Goal: Task Accomplishment & Management: Use online tool/utility

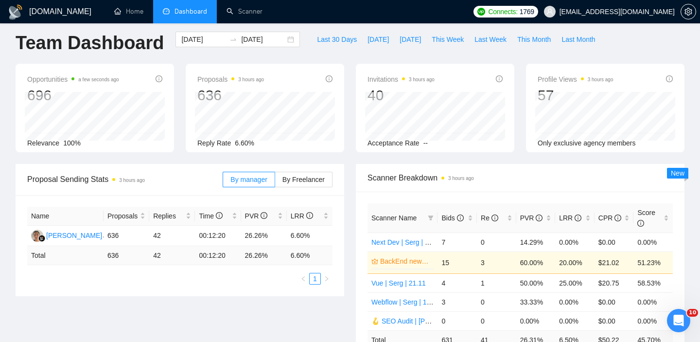
scroll to position [103, 0]
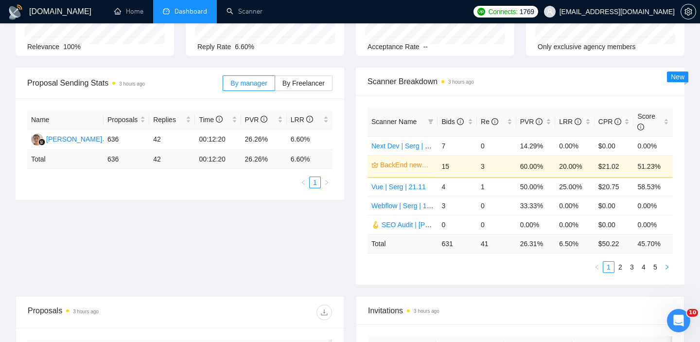
click at [665, 268] on icon "right" at bounding box center [667, 267] width 6 height 6
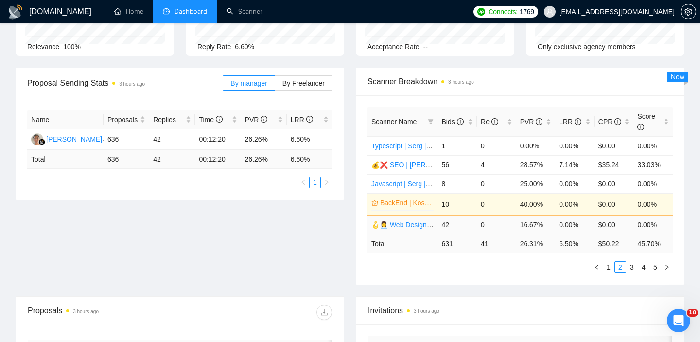
click at [405, 227] on link "🪝👩‍💼 Web Design | Artem 26/06 other start" at bounding box center [436, 225] width 130 height 8
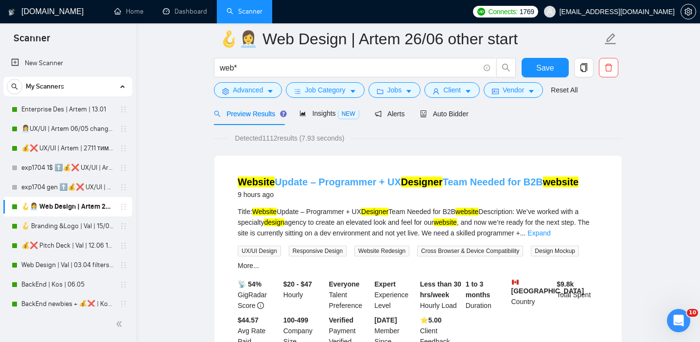
scroll to position [29, 0]
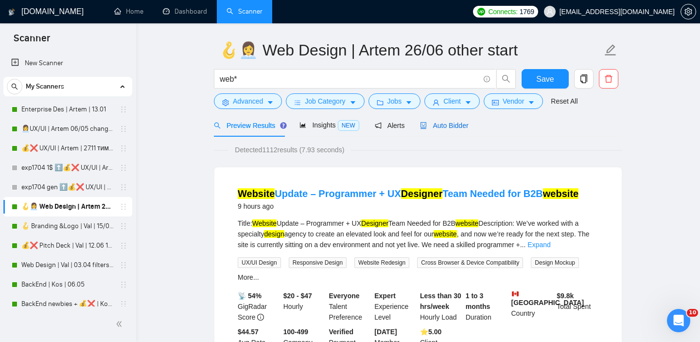
click at [448, 126] on span "Auto Bidder" at bounding box center [444, 125] width 48 height 8
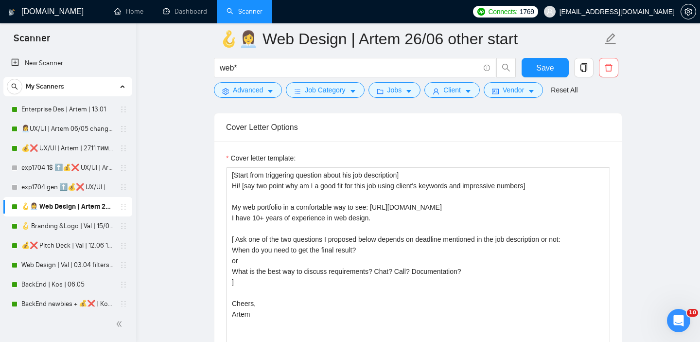
scroll to position [1008, 0]
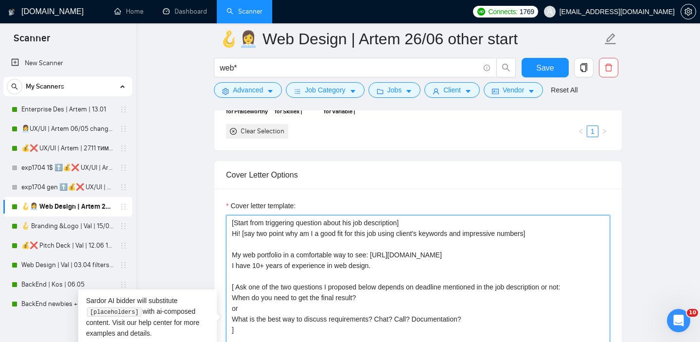
drag, startPoint x: 550, startPoint y: 234, endPoint x: 235, endPoint y: 226, distance: 314.5
click at [235, 226] on textarea "[Start from triggering question about his job description] Hi! [say two point w…" at bounding box center [418, 324] width 384 height 219
drag, startPoint x: 544, startPoint y: 232, endPoint x: 229, endPoint y: 225, distance: 314.9
click at [228, 225] on textarea "[Start from triggering question about his job description] Hi! [say two point w…" at bounding box center [418, 324] width 384 height 219
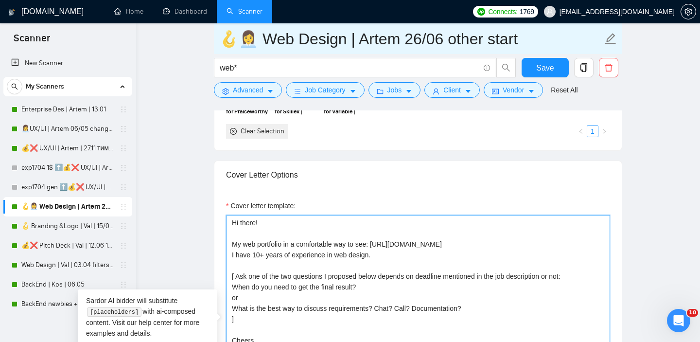
type textarea "Hi there! My web portfolio in a comfortable way to see: https://vimeo.com/10004…"
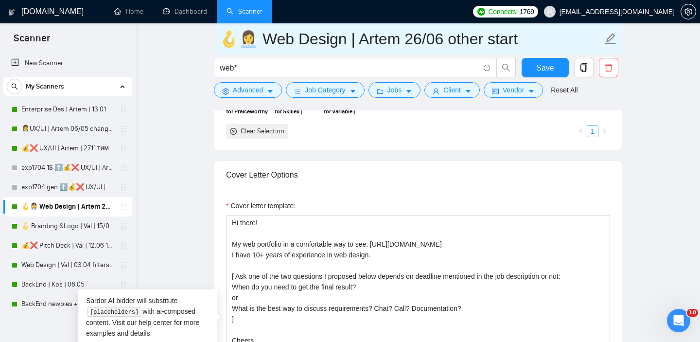
click at [401, 37] on input "🪝👩‍💼 Web Design | Artem 26/06 other start" at bounding box center [410, 39] width 383 height 24
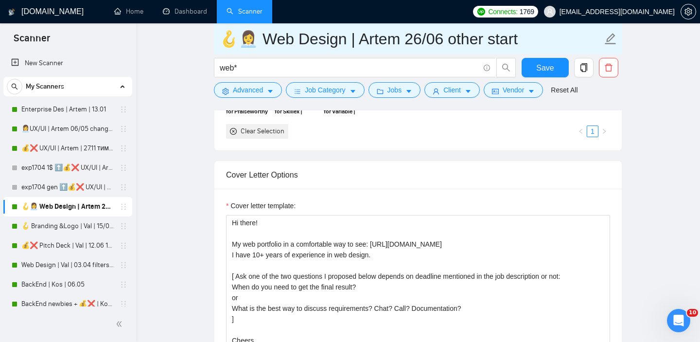
click at [415, 39] on input "🪝👩‍💼 Web Design | Artem 26/06 other start" at bounding box center [410, 39] width 383 height 24
click at [414, 36] on input "🪝👩‍💼 Web Design | Artem 26/06 other start" at bounding box center [410, 39] width 383 height 24
click at [410, 36] on input "🪝👩‍💼 Web Design | Artem 26/06 other start" at bounding box center [410, 39] width 383 height 24
click at [434, 41] on input "🪝👩‍💼 Web Design | Artem 11/06 other start" at bounding box center [410, 39] width 383 height 24
type input "🪝👩‍💼 Web Design | Artem 11/10 other start"
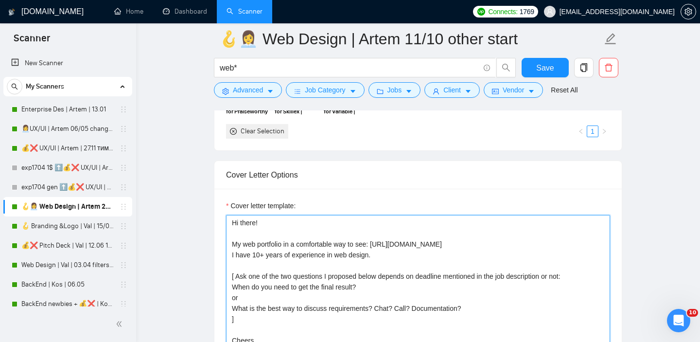
click at [306, 224] on textarea "Hi there! My web portfolio in a comfortable way to see: https://vimeo.com/10004…" at bounding box center [418, 324] width 384 height 219
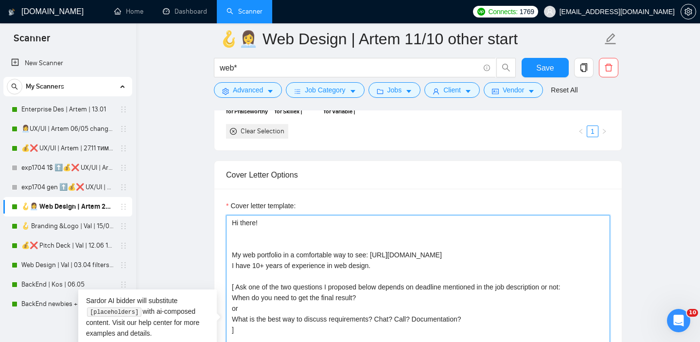
paste textarea "write a unique opening line under 200 symbols. 1. Hey! Your Competitors ABC and…"
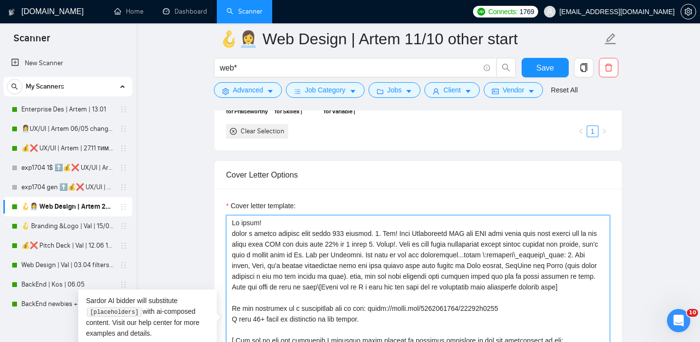
click at [232, 233] on textarea "Cover letter template:" at bounding box center [418, 324] width 384 height 219
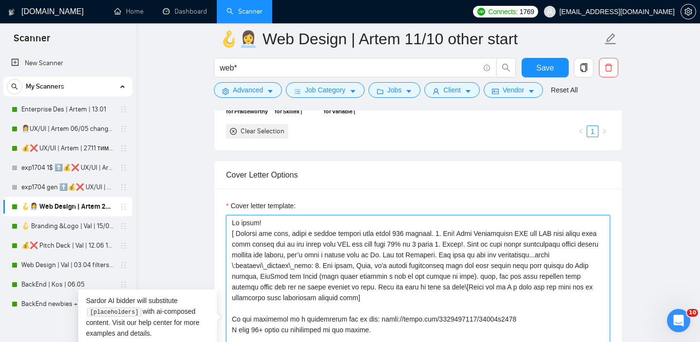
click at [443, 232] on textarea "Cover letter template:" at bounding box center [418, 324] width 384 height 219
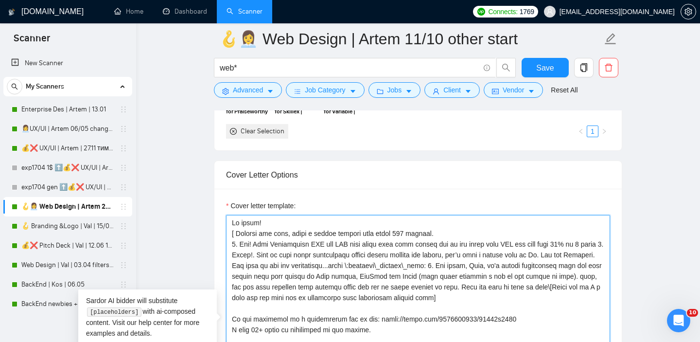
click at [255, 252] on textarea "Cover letter template:" at bounding box center [418, 324] width 384 height 219
click at [464, 275] on textarea "Cover letter template:" at bounding box center [418, 324] width 384 height 219
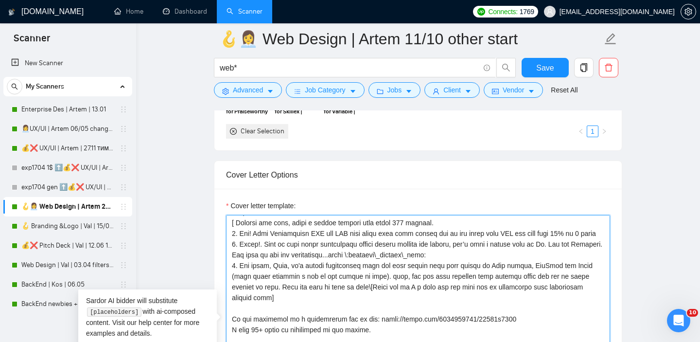
scroll to position [15, 0]
click at [446, 221] on textarea "Cover letter template:" at bounding box center [418, 324] width 384 height 219
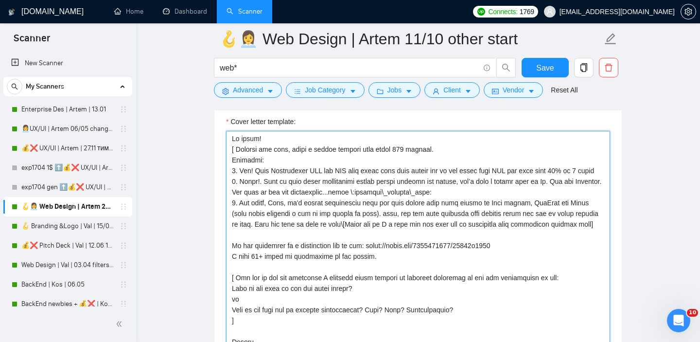
scroll to position [1092, 0]
click at [436, 172] on textarea "Cover letter template:" at bounding box center [418, 240] width 384 height 219
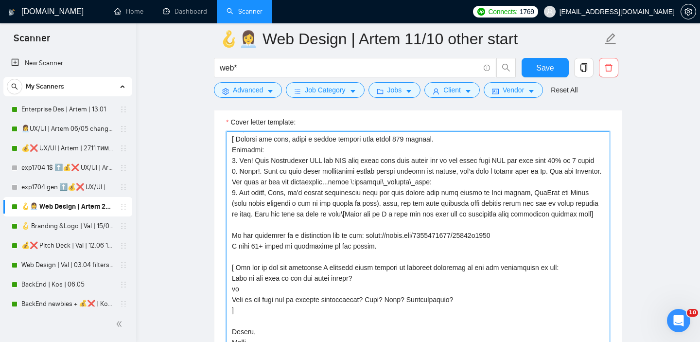
scroll to position [15, 0]
click at [379, 211] on textarea "Cover letter template:" at bounding box center [418, 240] width 384 height 219
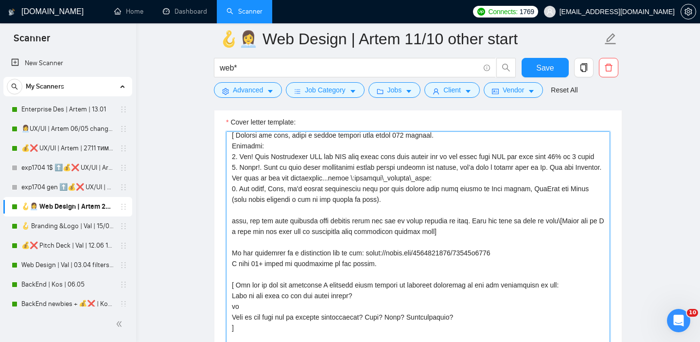
click at [561, 243] on textarea "Cover letter template:" at bounding box center [418, 240] width 384 height 219
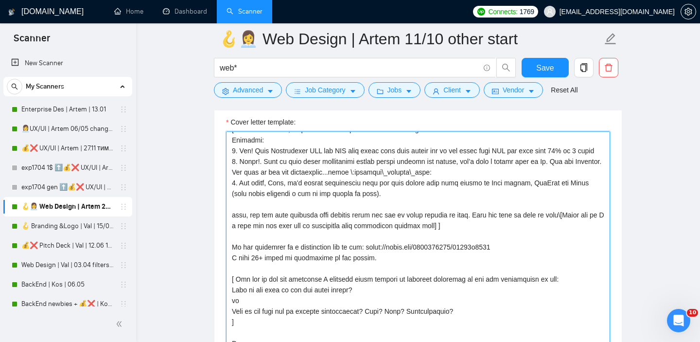
scroll to position [12, 0]
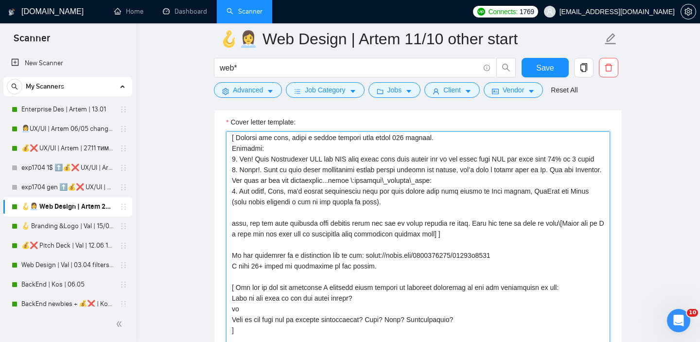
click at [260, 275] on textarea "Cover letter template:" at bounding box center [418, 240] width 384 height 219
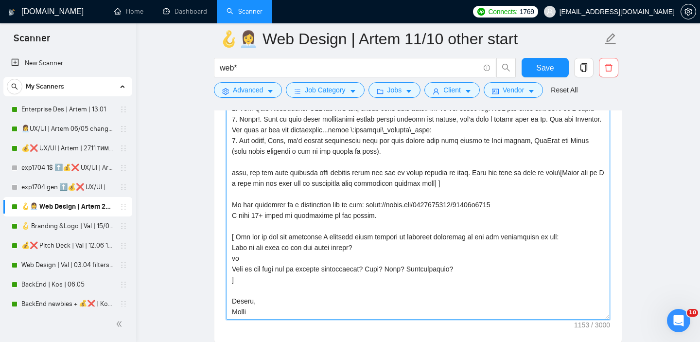
scroll to position [96, 0]
drag, startPoint x: 229, startPoint y: 138, endPoint x: 283, endPoint y: 263, distance: 136.2
click at [283, 263] on textarea "Cover letter template:" at bounding box center [418, 210] width 384 height 219
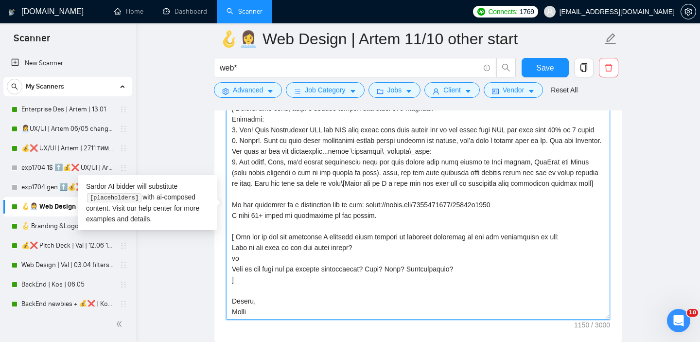
scroll to position [64, 0]
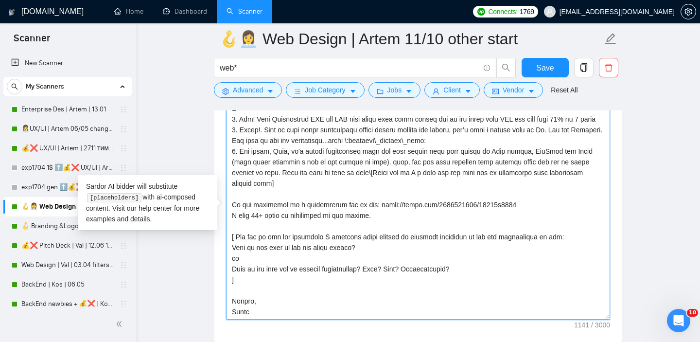
click at [395, 239] on textarea "Cover letter template:" at bounding box center [418, 210] width 384 height 219
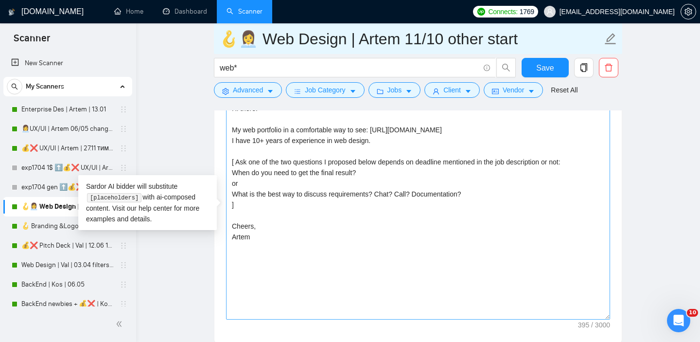
type textarea "Hi there! My web portfolio in a comfortable way to see: https://vimeo.com/10004…"
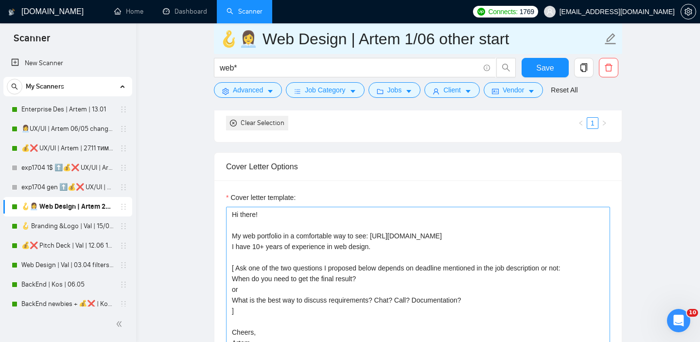
scroll to position [1018, 0]
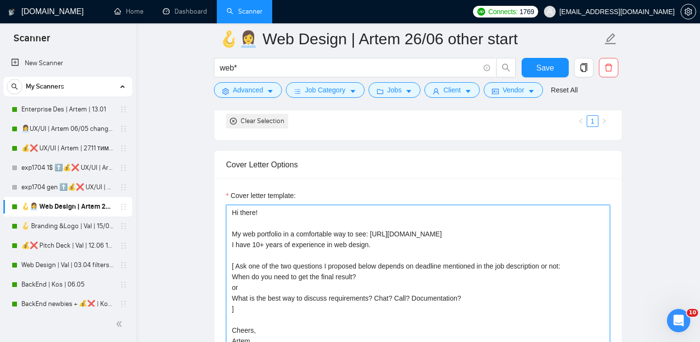
type input "🪝👩‍💼 Web Design | Artem 26/06 other start"
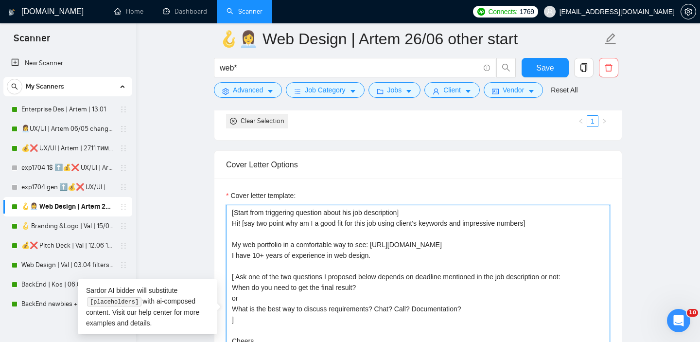
click at [367, 235] on textarea "[Start from triggering question about his job description] Hi! [say two point w…" at bounding box center [418, 314] width 384 height 219
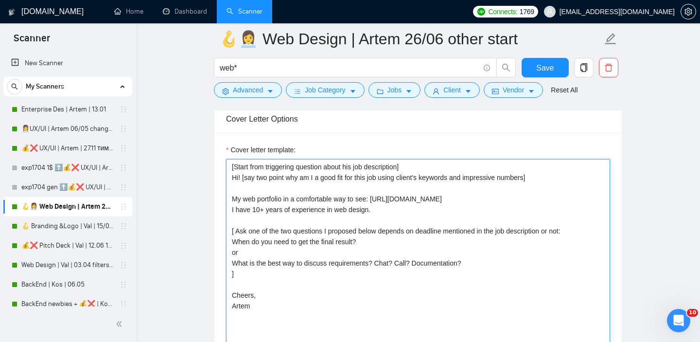
scroll to position [1071, 0]
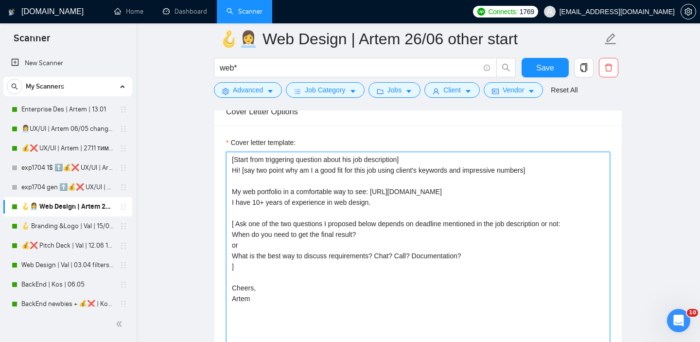
drag, startPoint x: 295, startPoint y: 299, endPoint x: 298, endPoint y: 139, distance: 159.9
click at [298, 139] on div "Cover letter template: [Start from triggering question about his job descriptio…" at bounding box center [418, 253] width 384 height 233
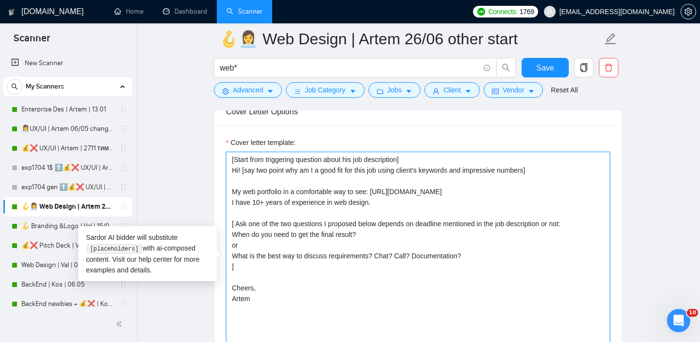
click at [374, 290] on textarea "[Start from triggering question about his job description] Hi! [say two point w…" at bounding box center [418, 261] width 384 height 219
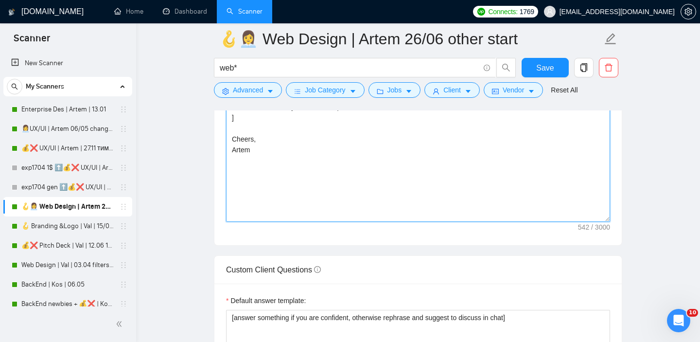
scroll to position [1074, 0]
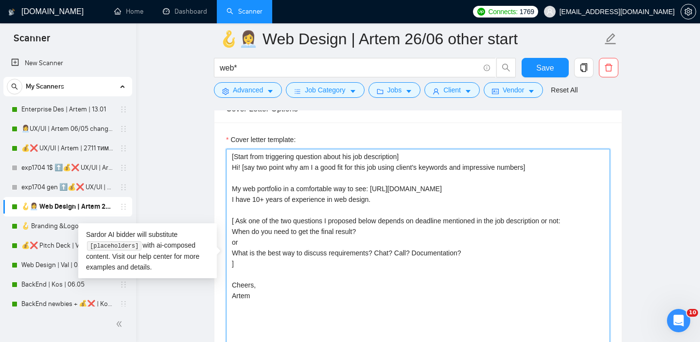
drag, startPoint x: 302, startPoint y: 299, endPoint x: 274, endPoint y: 122, distance: 179.6
click at [274, 122] on div "Cover letter template: [Start from triggering question about his job descriptio…" at bounding box center [417, 256] width 407 height 268
paste textarea "Hi there! [ Analyze job post, write a unique opening line under 200 symbols. Ex…"
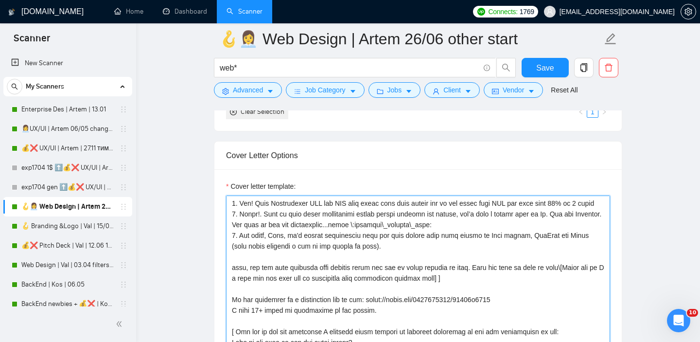
scroll to position [0, 0]
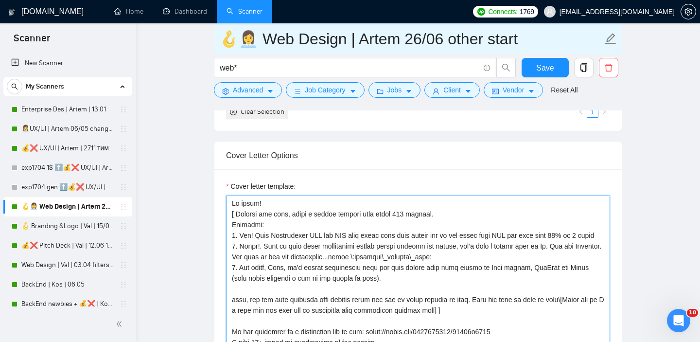
type textarea "Hi there! [ Analyze job post, write a unique opening line under 200 symbols. Ex…"
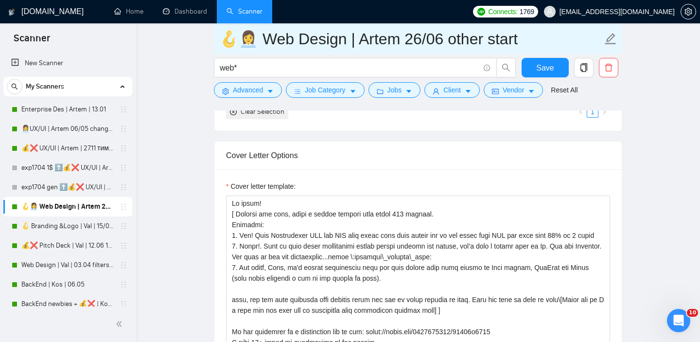
click at [409, 40] on input "🪝👩‍💼 Web Design | Artem 26/06 other start" at bounding box center [410, 39] width 383 height 24
click at [431, 38] on input "🪝👩‍💼 Web Design | Artem 11/06 other start" at bounding box center [410, 39] width 383 height 24
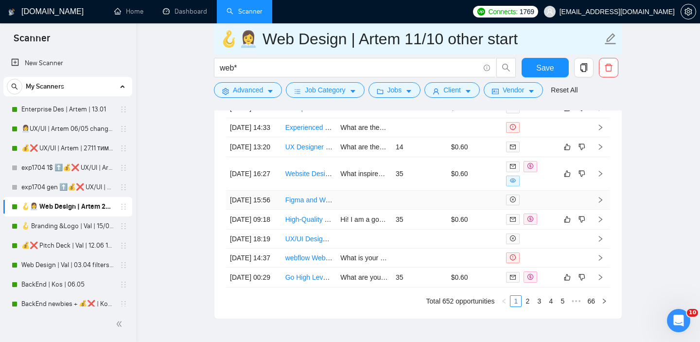
scroll to position [2630, 0]
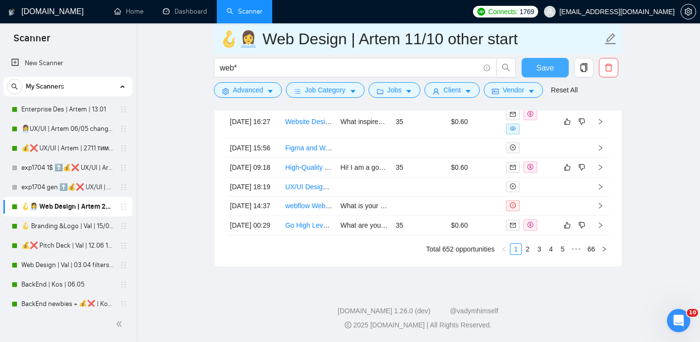
type input "🪝👩‍💼 Web Design | Artem 11/10 other start"
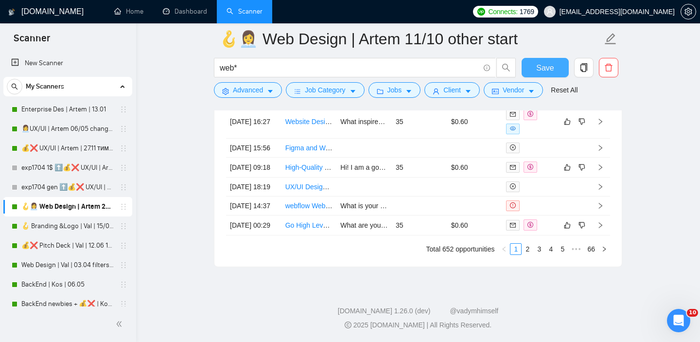
click at [555, 65] on button "Save" at bounding box center [544, 67] width 47 height 19
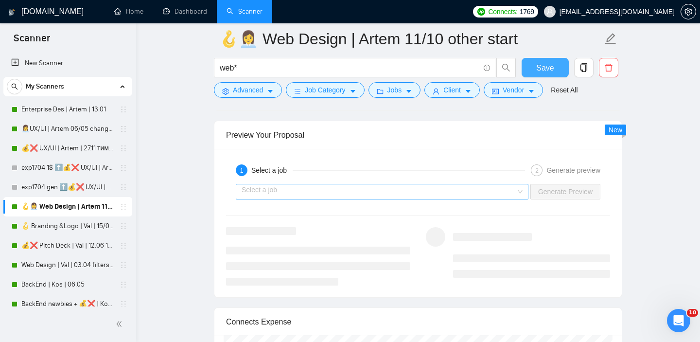
scroll to position [1830, 0]
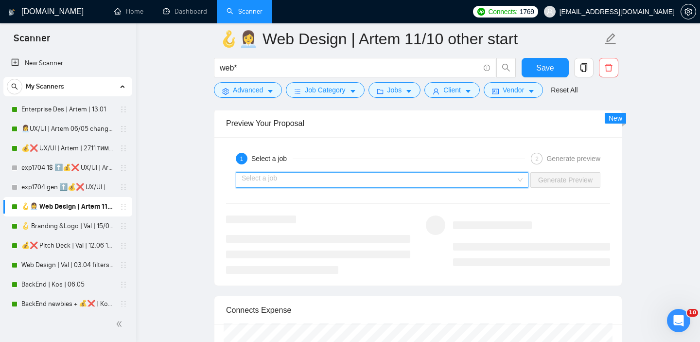
click at [446, 183] on input "search" at bounding box center [378, 179] width 274 height 15
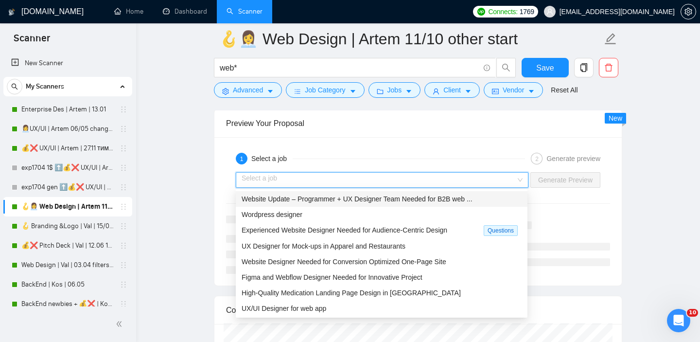
click at [448, 181] on input "search" at bounding box center [378, 179] width 274 height 15
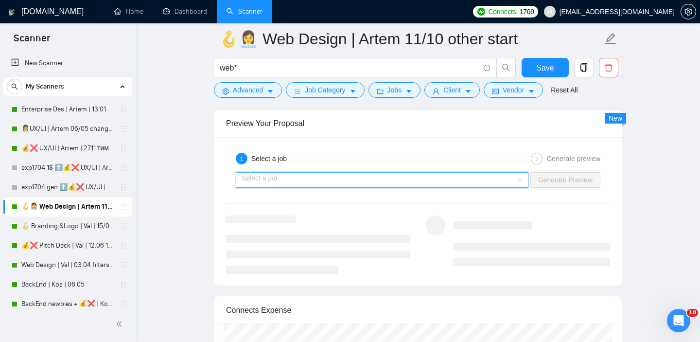
click at [471, 186] on input "search" at bounding box center [378, 179] width 274 height 15
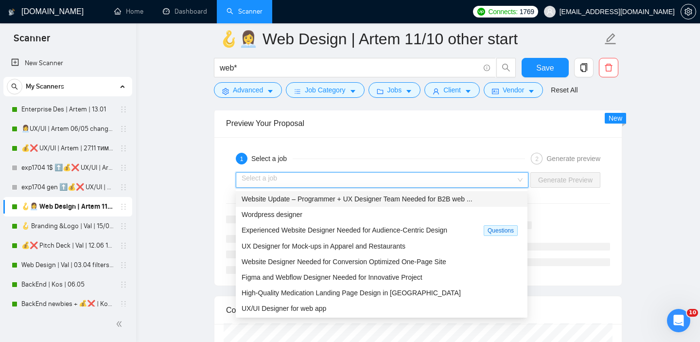
click at [447, 203] on div "Website Update – Programmer + UX Designer Team Needed for B2B web ..." at bounding box center [381, 198] width 280 height 11
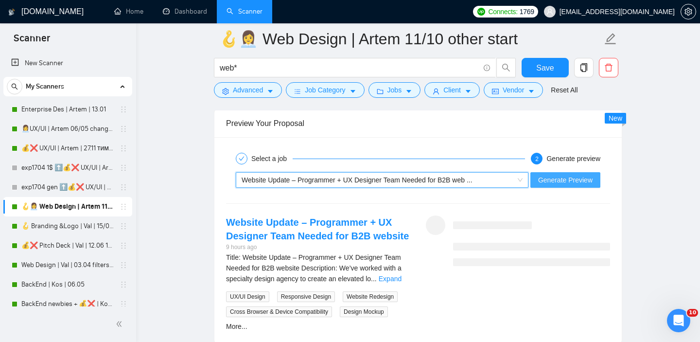
click at [571, 181] on span "Generate Preview" at bounding box center [565, 179] width 54 height 11
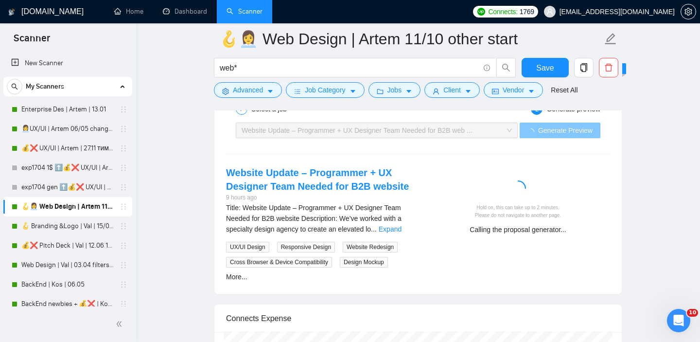
scroll to position [1878, 0]
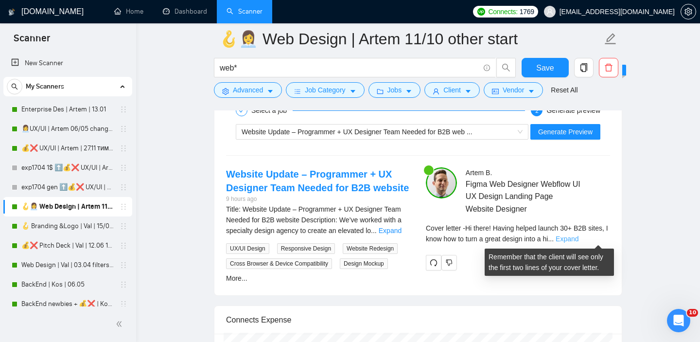
click at [578, 238] on link "Expand" at bounding box center [566, 239] width 23 height 8
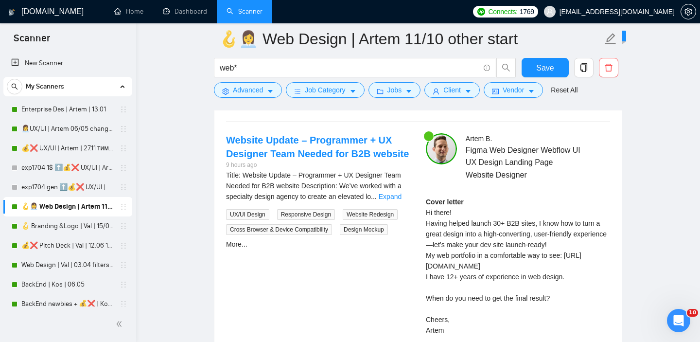
scroll to position [1914, 0]
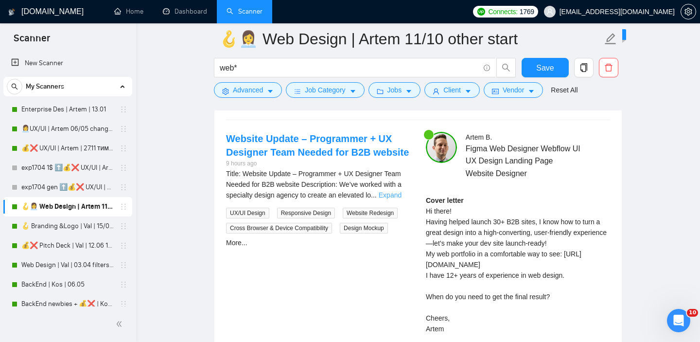
click at [397, 196] on link "Expand" at bounding box center [390, 195] width 23 height 8
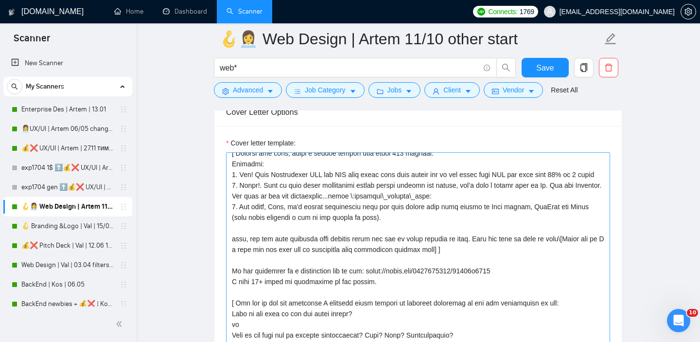
scroll to position [96, 0]
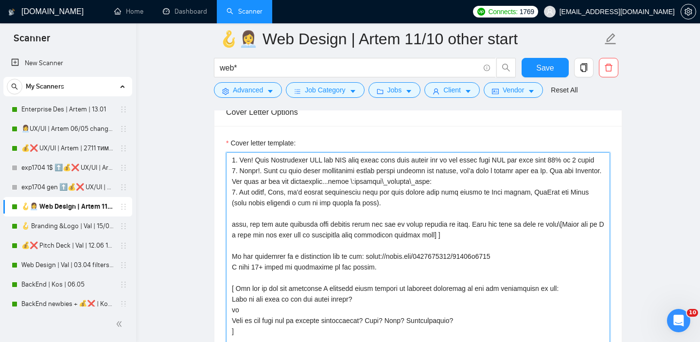
click at [392, 215] on textarea "Cover letter template:" at bounding box center [418, 261] width 384 height 219
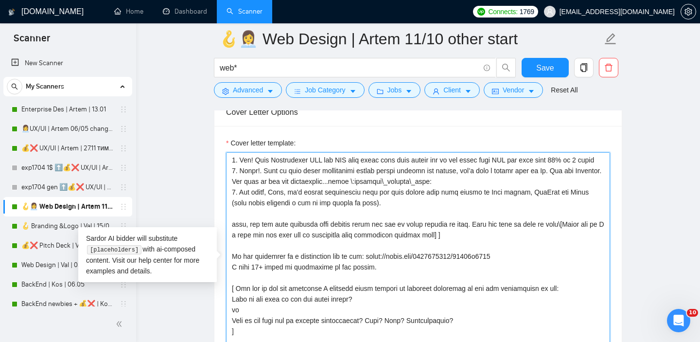
paste textarea "As I am sure the result is the most important part of a project, when would you…"
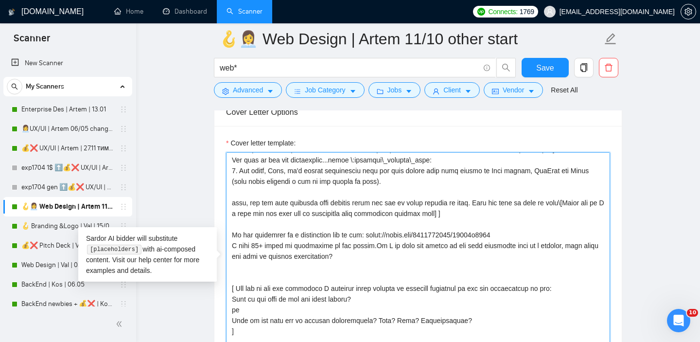
click at [388, 215] on textarea "Cover letter template:" at bounding box center [418, 261] width 384 height 219
click at [448, 225] on textarea "Cover letter template:" at bounding box center [418, 261] width 384 height 219
drag, startPoint x: 466, startPoint y: 225, endPoint x: 555, endPoint y: 219, distance: 89.2
click at [555, 219] on textarea "Cover letter template:" at bounding box center [418, 261] width 384 height 219
click at [574, 219] on textarea "Cover letter template:" at bounding box center [418, 261] width 384 height 219
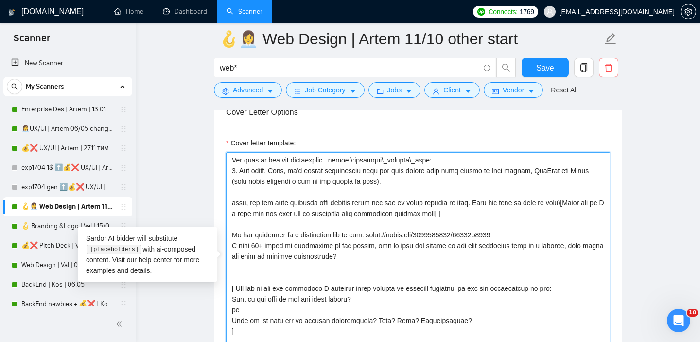
drag, startPoint x: 568, startPoint y: 213, endPoint x: 579, endPoint y: 221, distance: 13.5
click at [579, 221] on textarea "Cover letter template:" at bounding box center [418, 261] width 384 height 219
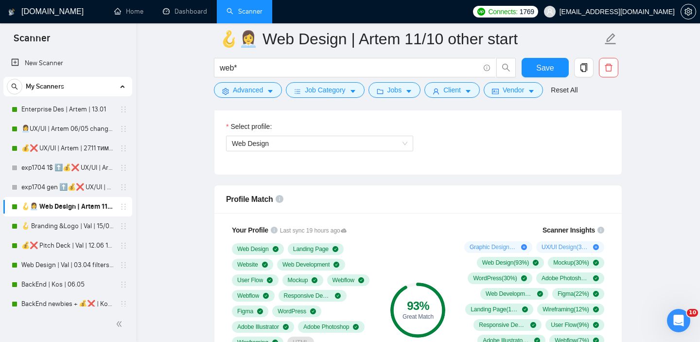
scroll to position [558, 0]
type textarea "Hi there! [ Analyze job post, write a unique opening line under 200 symbols. Ex…"
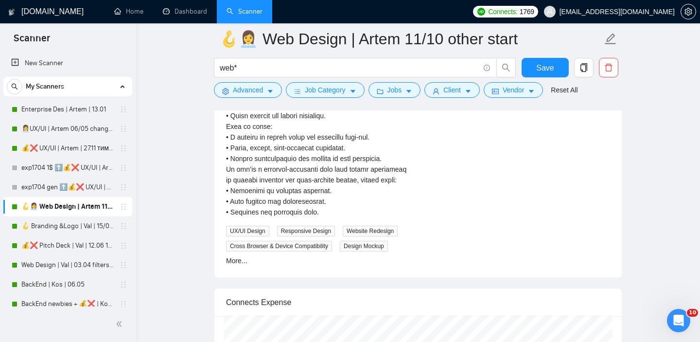
scroll to position [2234, 0]
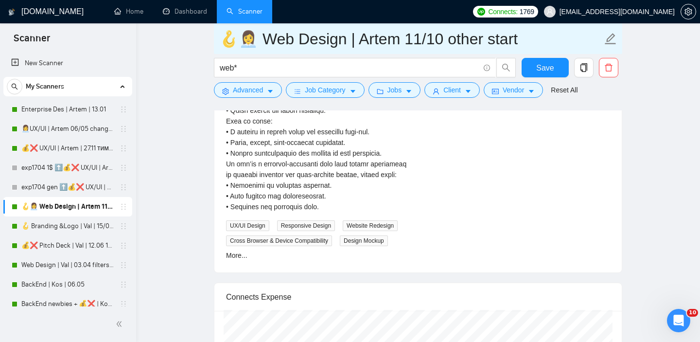
click at [224, 46] on input "🪝👩‍💼 Web Design | Artem 11/10 other start" at bounding box center [410, 39] width 383 height 24
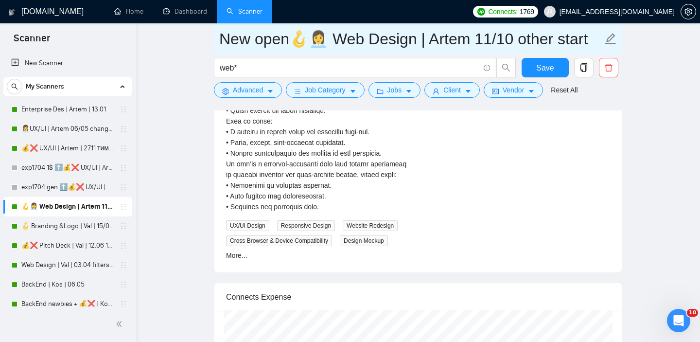
click at [241, 35] on input "New open🪝👩‍💼 Web Design | Artem 11/10 other start" at bounding box center [410, 39] width 383 height 24
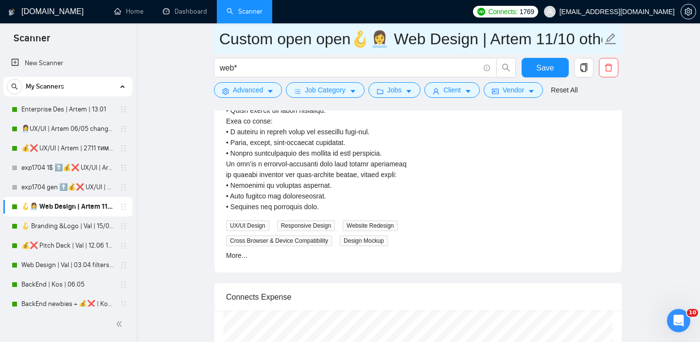
click at [295, 37] on input "Custom open open🪝👩‍💼 Web Design | Artem 11/10 other start" at bounding box center [410, 39] width 383 height 24
drag, startPoint x: 534, startPoint y: 35, endPoint x: 566, endPoint y: 36, distance: 31.6
click at [566, 36] on input "Custom open🪝👩‍💼 Web Design | Artem 11/10 other start" at bounding box center [410, 39] width 383 height 24
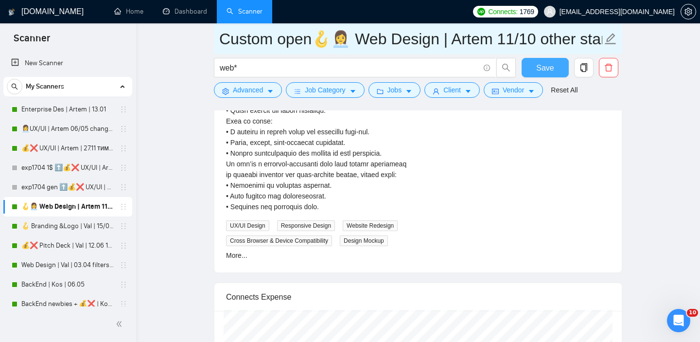
type input "Custom open🪝👩‍💼 Web Design | Artem 11/10 other start"
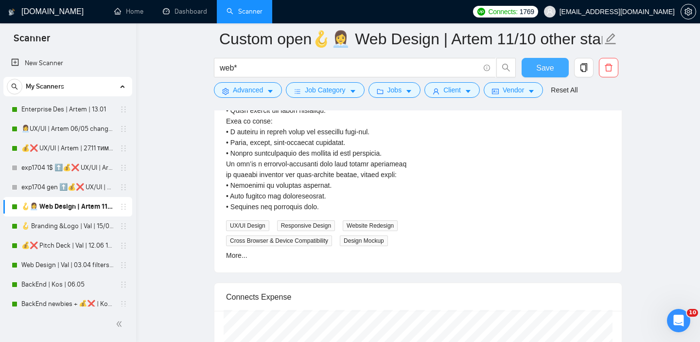
click at [539, 65] on span "Save" at bounding box center [544, 68] width 17 height 12
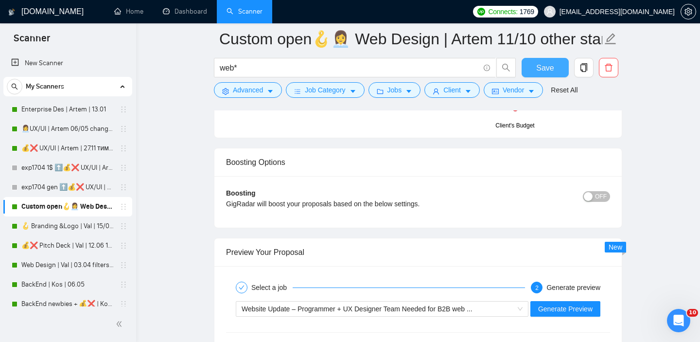
scroll to position [1725, 0]
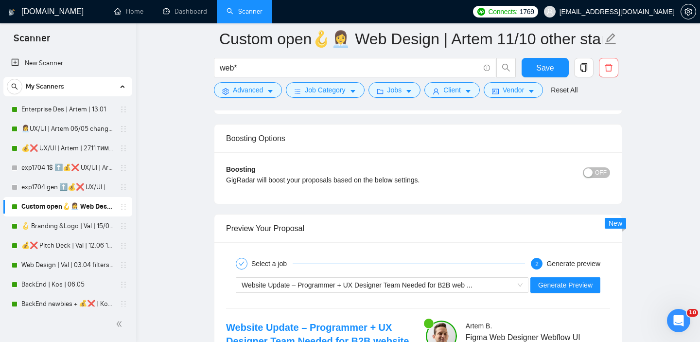
click at [409, 293] on div "Website Update – Programmer + UX Designer Team Needed for B2B web ... Generate …" at bounding box center [418, 284] width 386 height 23
click at [409, 285] on span "Website Update – Programmer + UX Designer Team Needed for B2B web ..." at bounding box center [356, 285] width 231 height 8
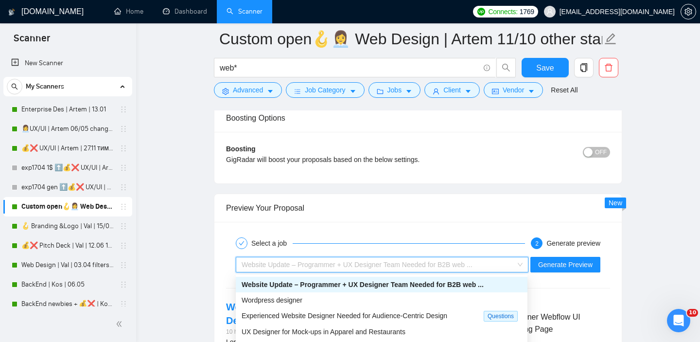
scroll to position [1774, 0]
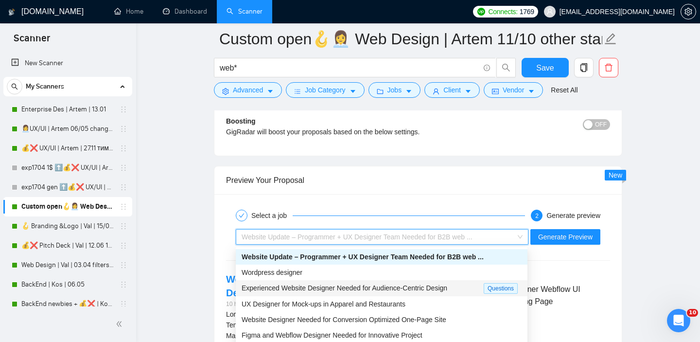
click at [318, 288] on span "Experienced Website Designer Needed for Audience-Centric Design" at bounding box center [344, 288] width 206 height 8
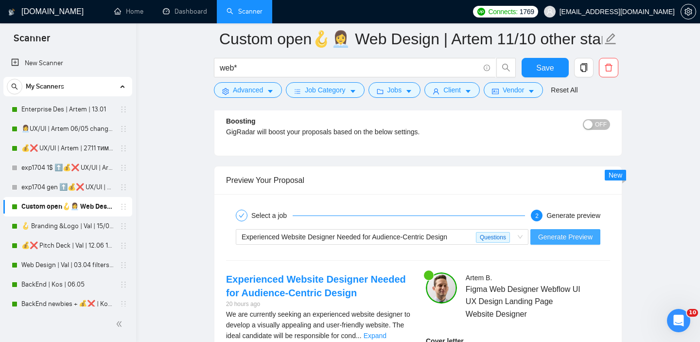
click at [566, 231] on span "Generate Preview" at bounding box center [565, 236] width 54 height 11
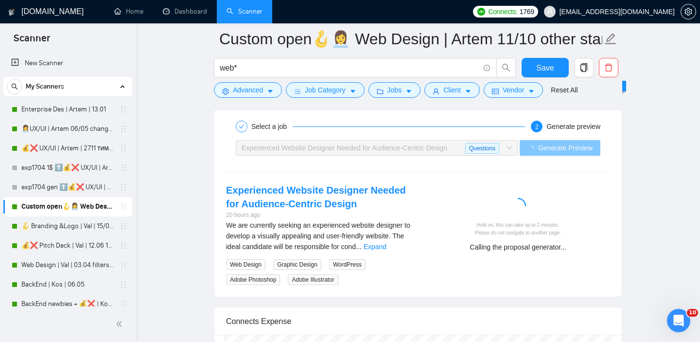
scroll to position [1866, 0]
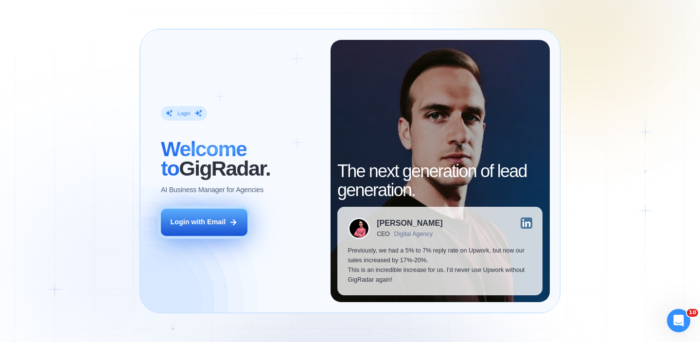
click at [226, 224] on button "Login with Email" at bounding box center [204, 221] width 86 height 27
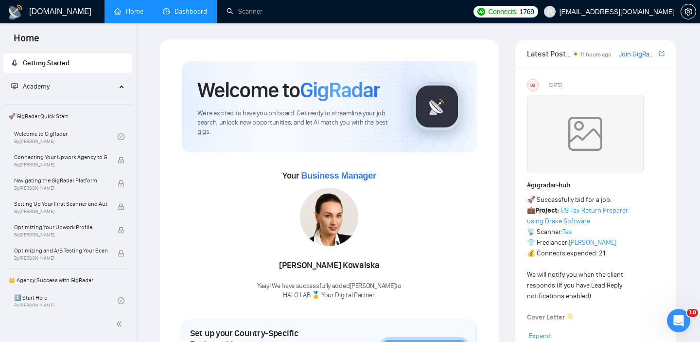
click at [195, 16] on link "Dashboard" at bounding box center [185, 11] width 44 height 8
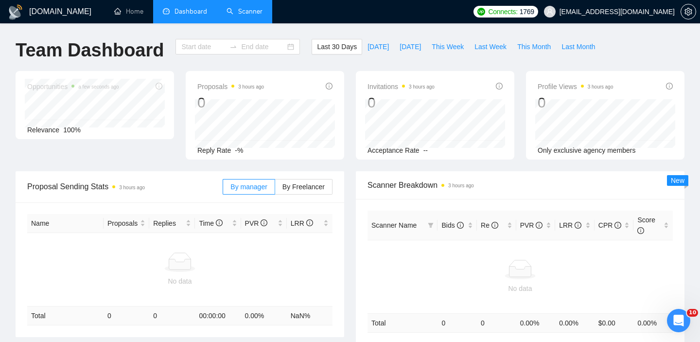
type input "[DATE]"
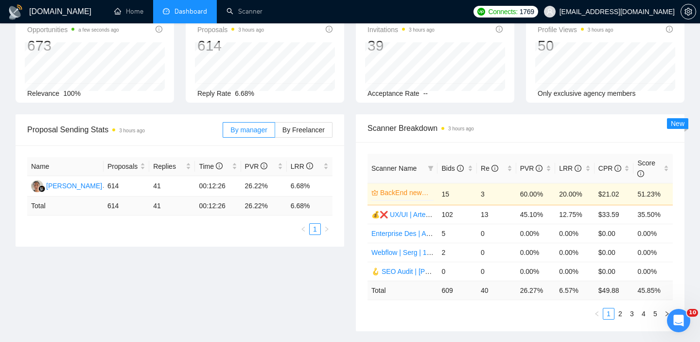
scroll to position [73, 0]
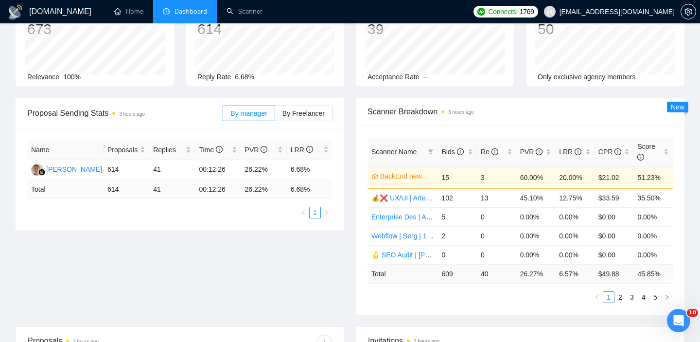
click at [669, 295] on icon "right" at bounding box center [667, 297] width 6 height 6
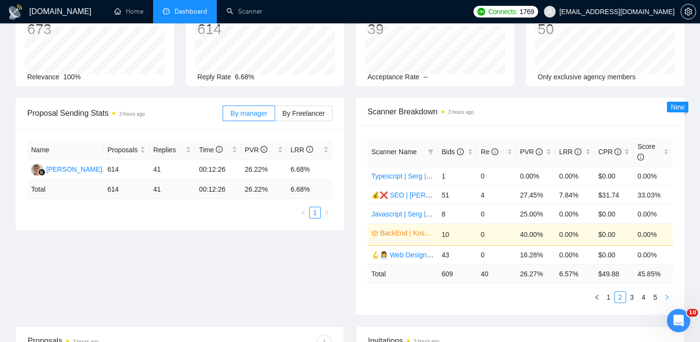
click at [669, 295] on icon "right" at bounding box center [667, 297] width 6 height 6
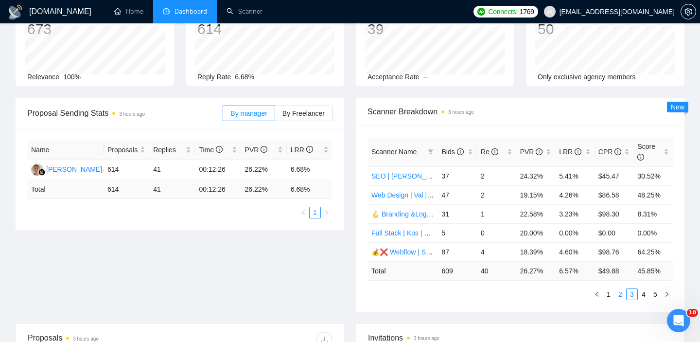
click at [621, 295] on link "2" at bounding box center [620, 294] width 11 height 11
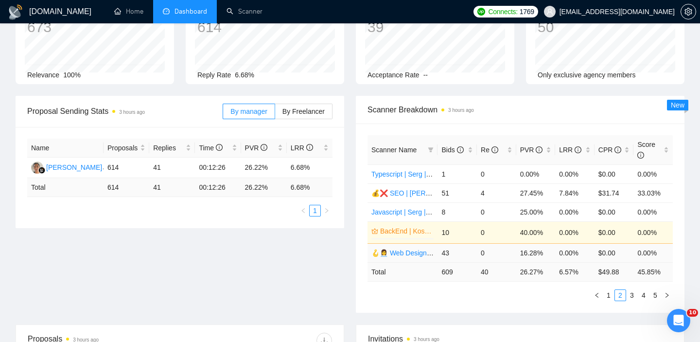
scroll to position [74, 0]
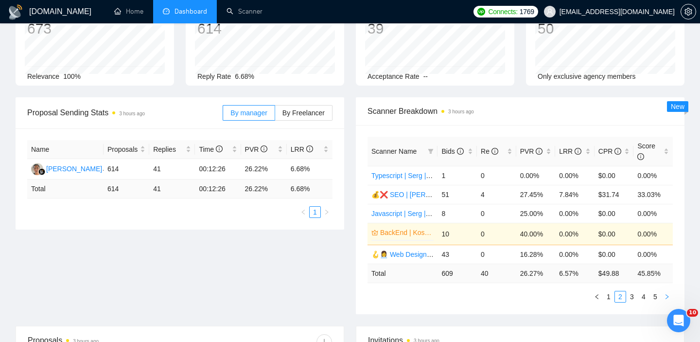
click at [667, 298] on icon "right" at bounding box center [667, 296] width 6 height 6
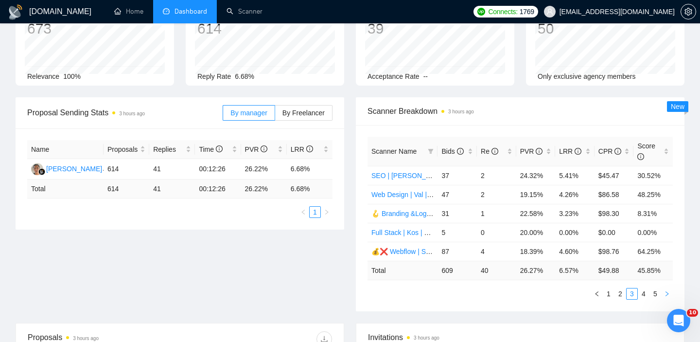
click at [667, 298] on button "button" at bounding box center [667, 294] width 12 height 12
click at [667, 297] on button "button" at bounding box center [667, 294] width 12 height 12
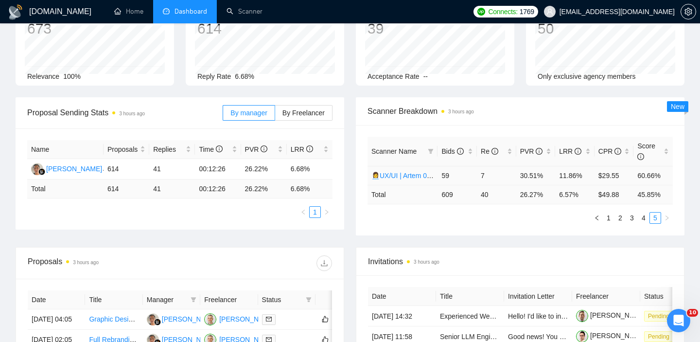
click at [406, 176] on link "👩‍💼UX/UI | Artem 06/05 changed start" at bounding box center [427, 176] width 112 height 8
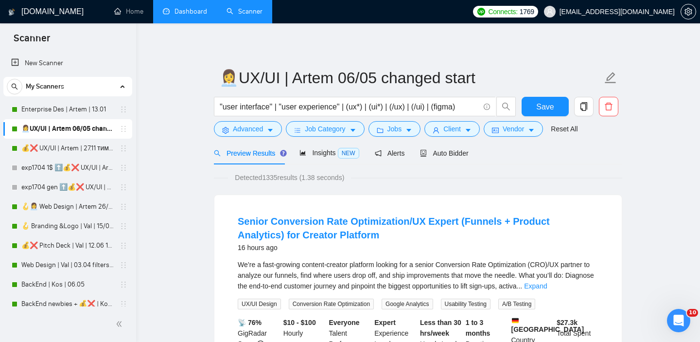
scroll to position [2, 0]
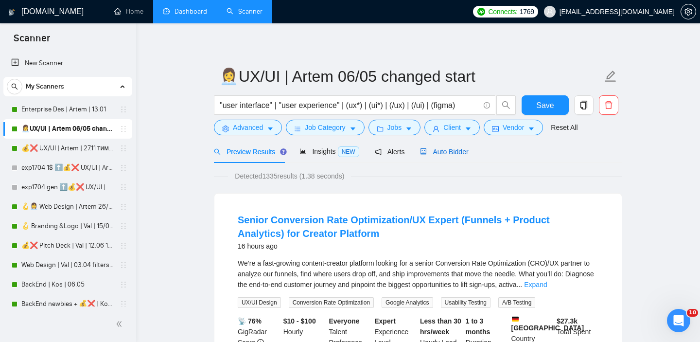
click at [440, 149] on span "Auto Bidder" at bounding box center [444, 152] width 48 height 8
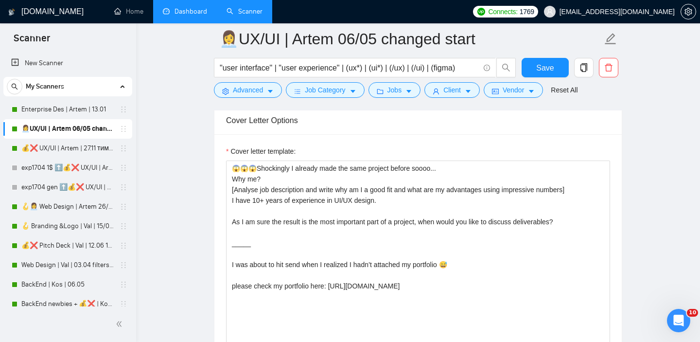
scroll to position [1129, 0]
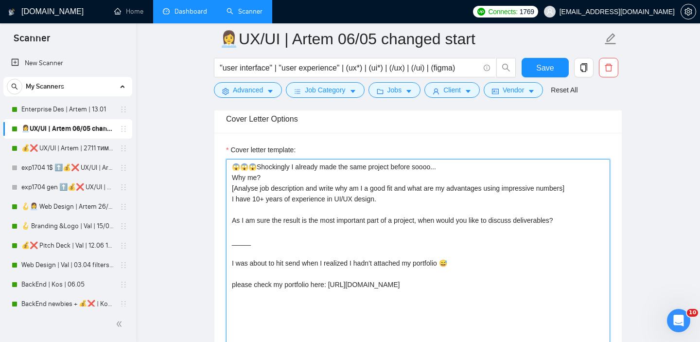
click at [303, 175] on textarea "😱😱😱Shockingly I already made the same project before soooo... Why me? [Analyse …" at bounding box center [418, 268] width 384 height 219
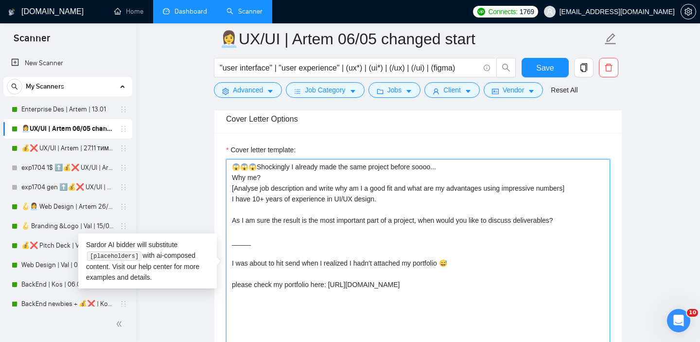
drag, startPoint x: 281, startPoint y: 174, endPoint x: 229, endPoint y: 161, distance: 53.5
click at [229, 161] on textarea "😱😱😱Shockingly I already made the same project before soooo... Why me? [Analyse …" at bounding box center [418, 268] width 384 height 219
click at [311, 215] on textarea "😱😱😱Shockingly I already made the same project before soooo... Why me? [Analyse …" at bounding box center [418, 268] width 384 height 219
click at [259, 200] on textarea "😱😱😱Shockingly I already made the same project before soooo... Why me? [Analyse …" at bounding box center [418, 268] width 384 height 219
click at [388, 222] on textarea "😱😱😱Shockingly I already made the same project before soooo... Why me? [Analyse …" at bounding box center [418, 268] width 384 height 219
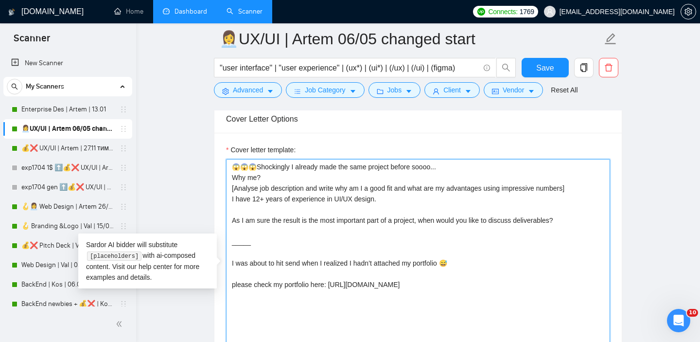
click at [388, 222] on textarea "😱😱😱Shockingly I already made the same project before soooo... Why me? [Analyse …" at bounding box center [418, 268] width 384 height 219
type textarea "😱😱😱Shockingly I already made the same project before soooo... Why me? [Analyse …"
click at [396, 250] on textarea "😱😱😱Shockingly I already made the same project before soooo... Why me? [Analyse …" at bounding box center [418, 268] width 384 height 219
